Goal: Navigation & Orientation: Find specific page/section

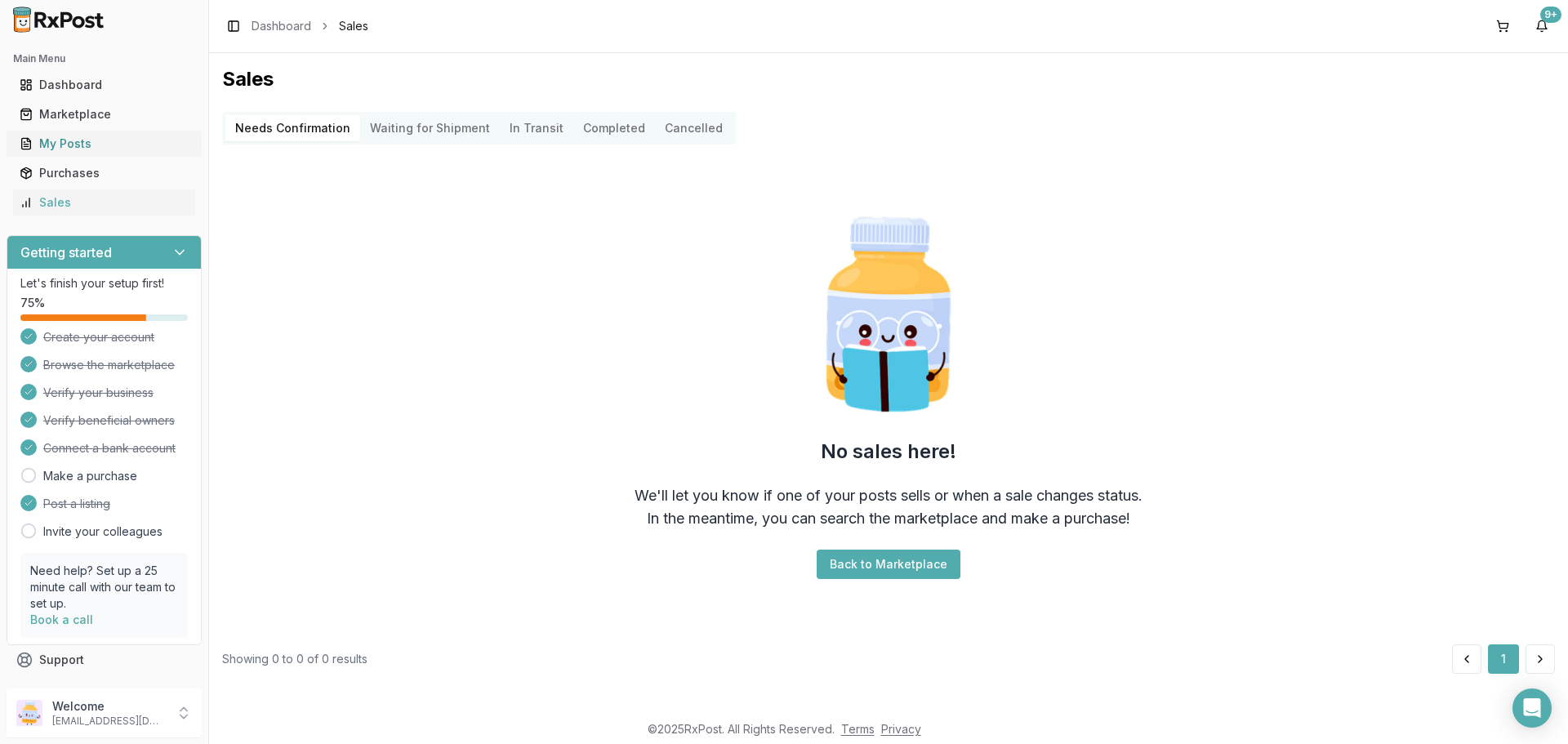
click at [69, 148] on div "My Posts" at bounding box center [104, 143] width 169 height 16
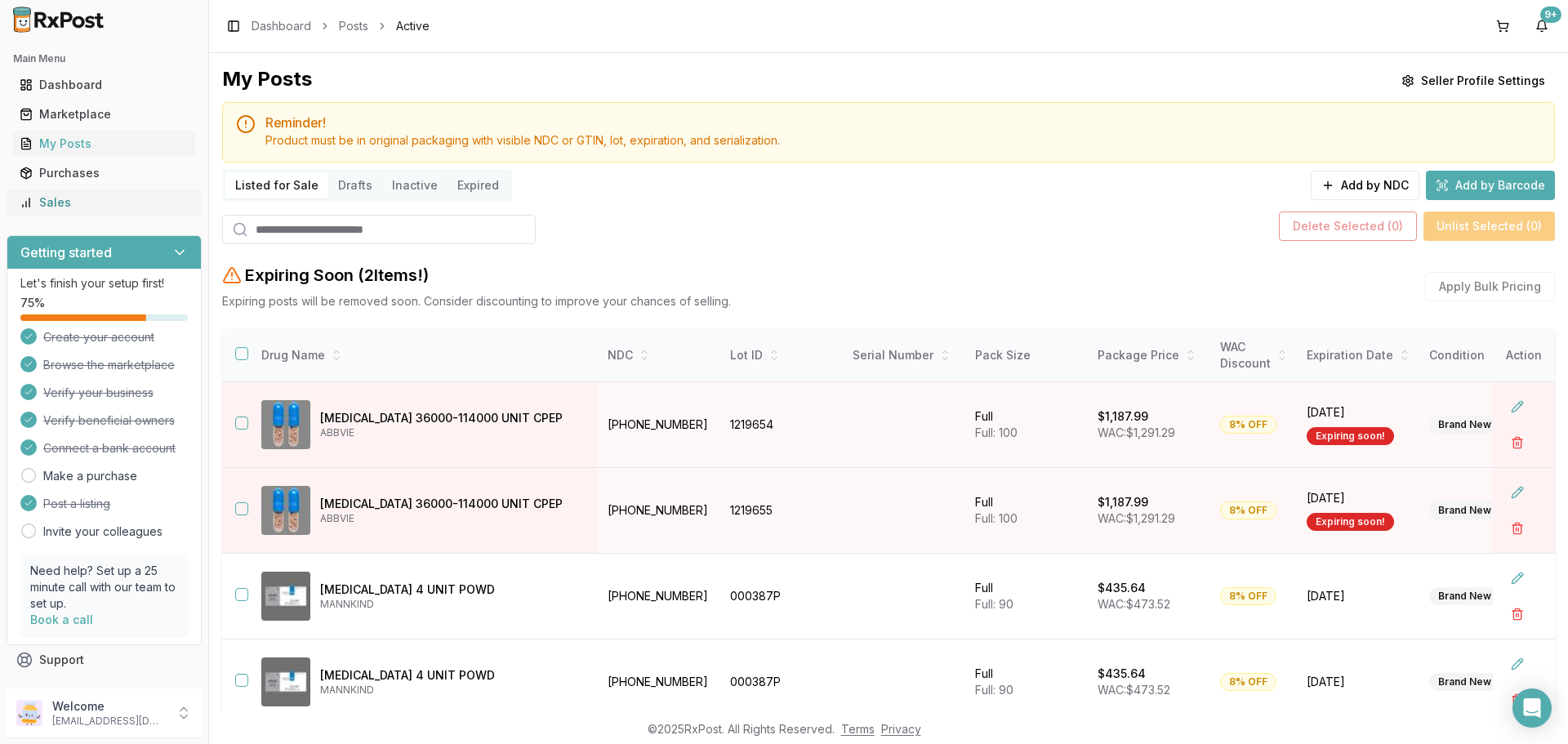
click at [84, 195] on div "Sales" at bounding box center [104, 202] width 169 height 16
